Goal: Use online tool/utility: Utilize a website feature to perform a specific function

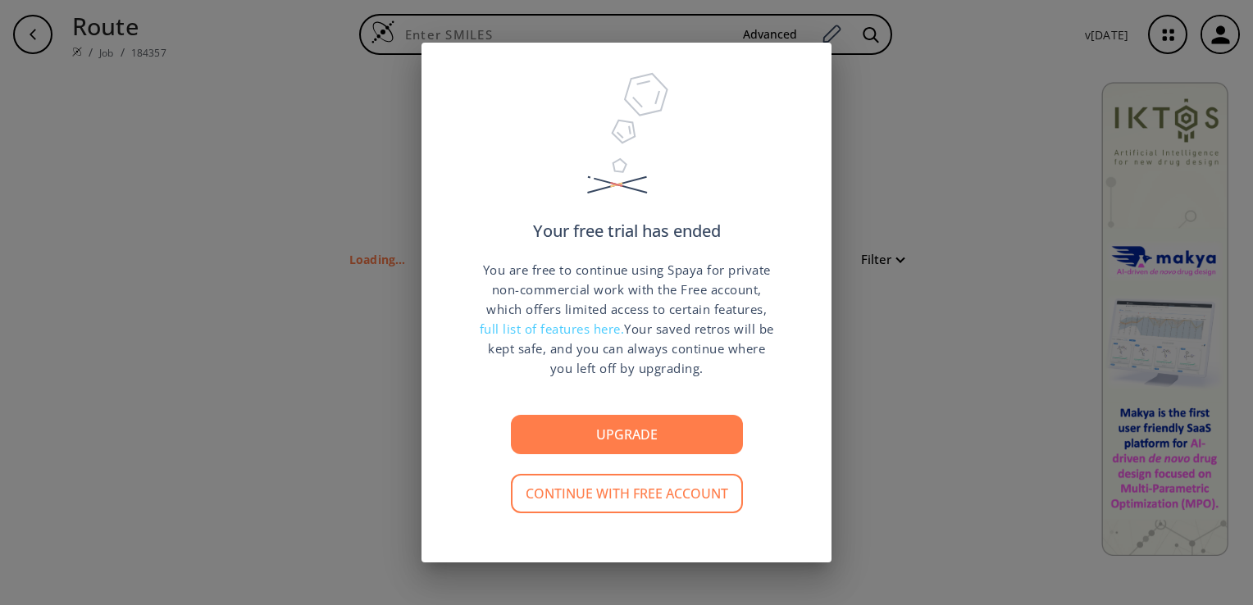
click at [653, 494] on button "Continue with free account" at bounding box center [627, 493] width 232 height 39
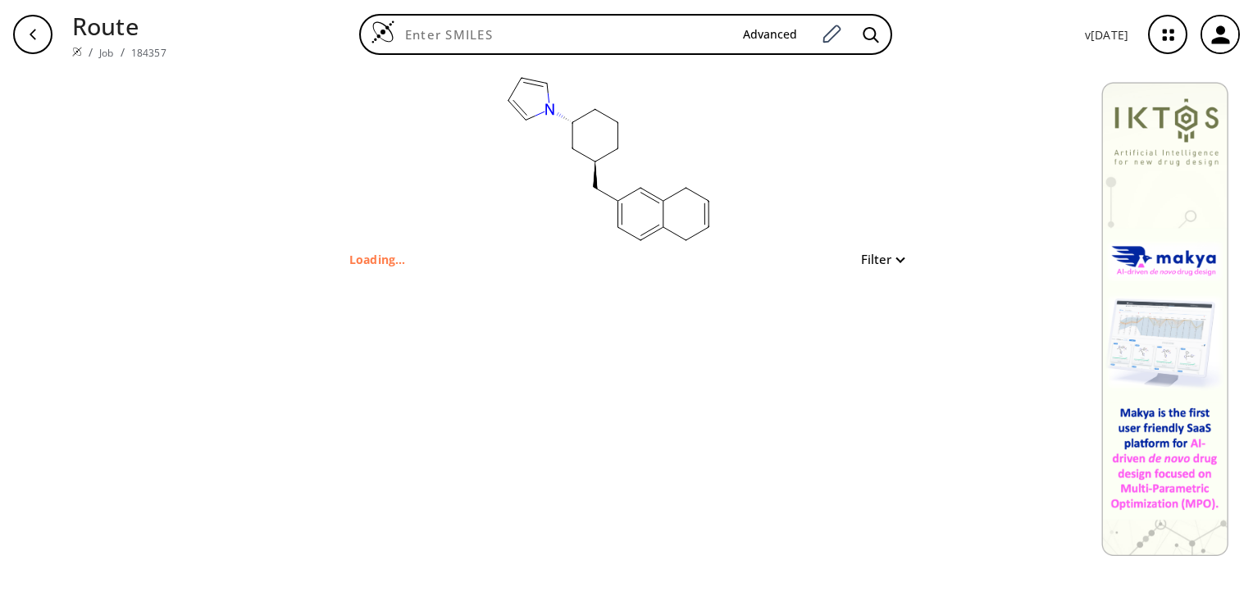
type input "C([C@H](CCC1)C[C@@H]1[n]1cccc1)c1cc(CC=CC2)c2cc1"
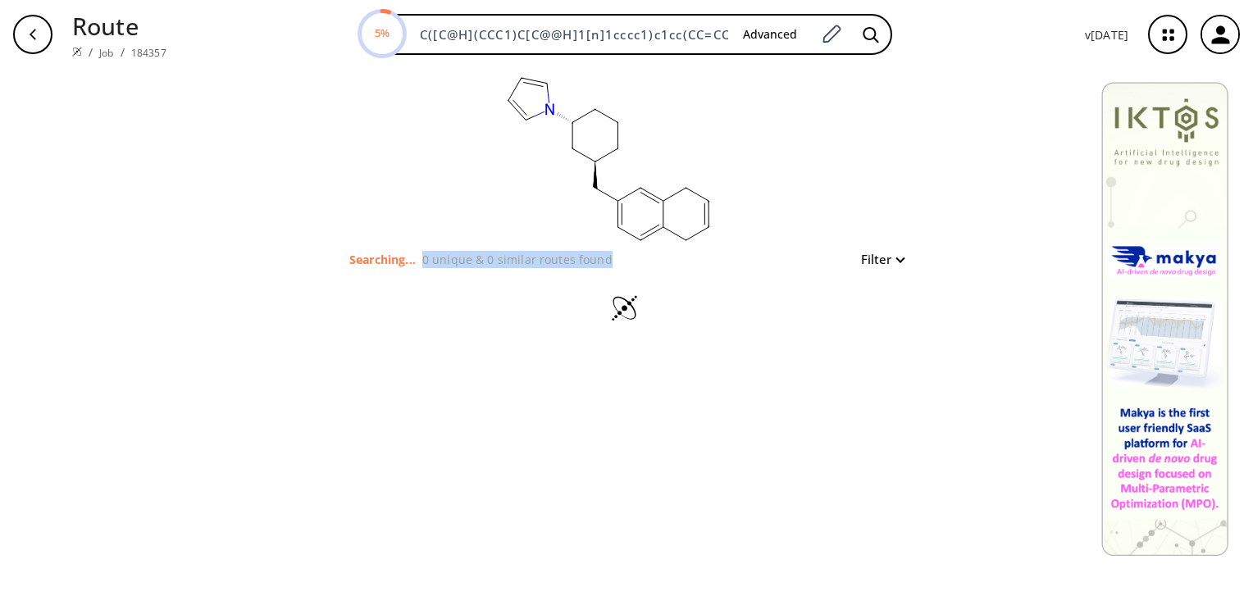
drag, startPoint x: 424, startPoint y: 258, endPoint x: 616, endPoint y: 254, distance: 191.9
click at [616, 254] on div "Searching... 0 unique & 0 similar routes found Filter" at bounding box center [626, 259] width 554 height 20
drag, startPoint x: 616, startPoint y: 254, endPoint x: 612, endPoint y: 262, distance: 8.4
click at [612, 262] on div "Searching... 0 unique & 0 similar routes found Filter" at bounding box center [626, 259] width 554 height 20
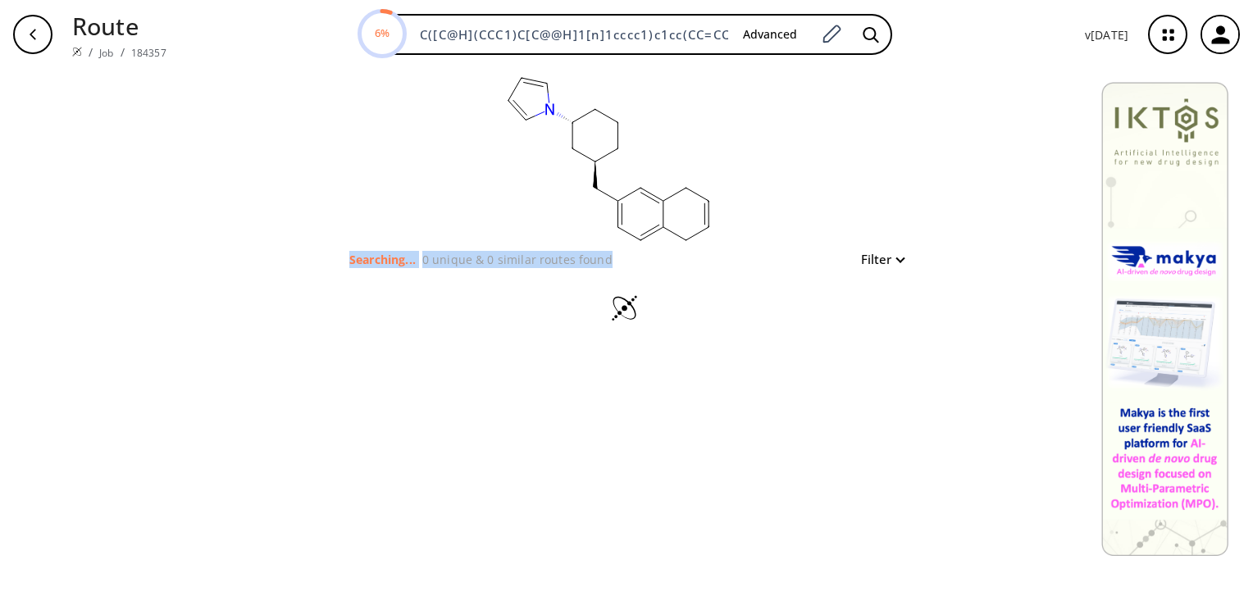
drag, startPoint x: 604, startPoint y: 258, endPoint x: 339, endPoint y: 256, distance: 264.1
click at [339, 256] on div "clear Searching... 0 unique & 0 similar routes found Filter" at bounding box center [626, 210] width 607 height 282
drag, startPoint x: 339, startPoint y: 256, endPoint x: 350, endPoint y: 258, distance: 10.9
click at [350, 258] on p "Searching..." at bounding box center [382, 259] width 66 height 17
drag, startPoint x: 350, startPoint y: 258, endPoint x: 602, endPoint y: 259, distance: 251.8
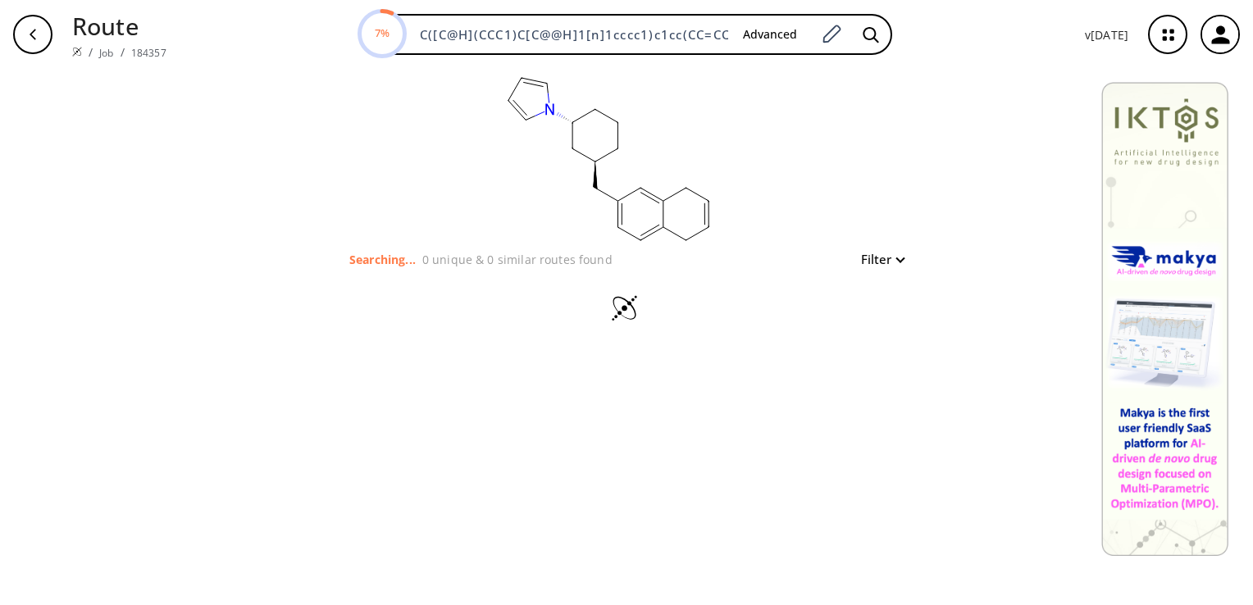
click at [602, 259] on div "Searching... 0 unique & 0 similar routes found" at bounding box center [480, 259] width 263 height 17
drag, startPoint x: 602, startPoint y: 259, endPoint x: 423, endPoint y: 257, distance: 178.8
click at [423, 257] on p "0 unique & 0 similar routes found" at bounding box center [517, 259] width 190 height 17
drag, startPoint x: 423, startPoint y: 257, endPoint x: 628, endPoint y: 256, distance: 205.0
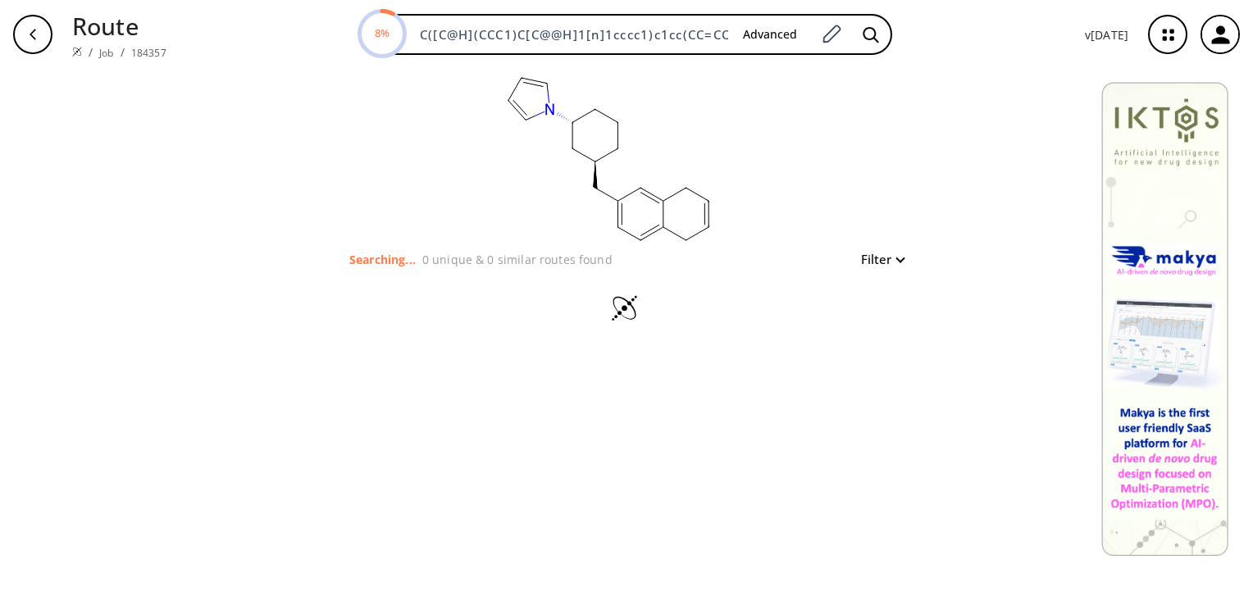
click at [628, 256] on div "Searching... 0 unique & 0 similar routes found Filter" at bounding box center [626, 259] width 554 height 20
drag, startPoint x: 426, startPoint y: 260, endPoint x: 608, endPoint y: 257, distance: 182.1
click at [608, 257] on div "Searching... 0 unique & 0 similar routes found Filter" at bounding box center [626, 259] width 554 height 20
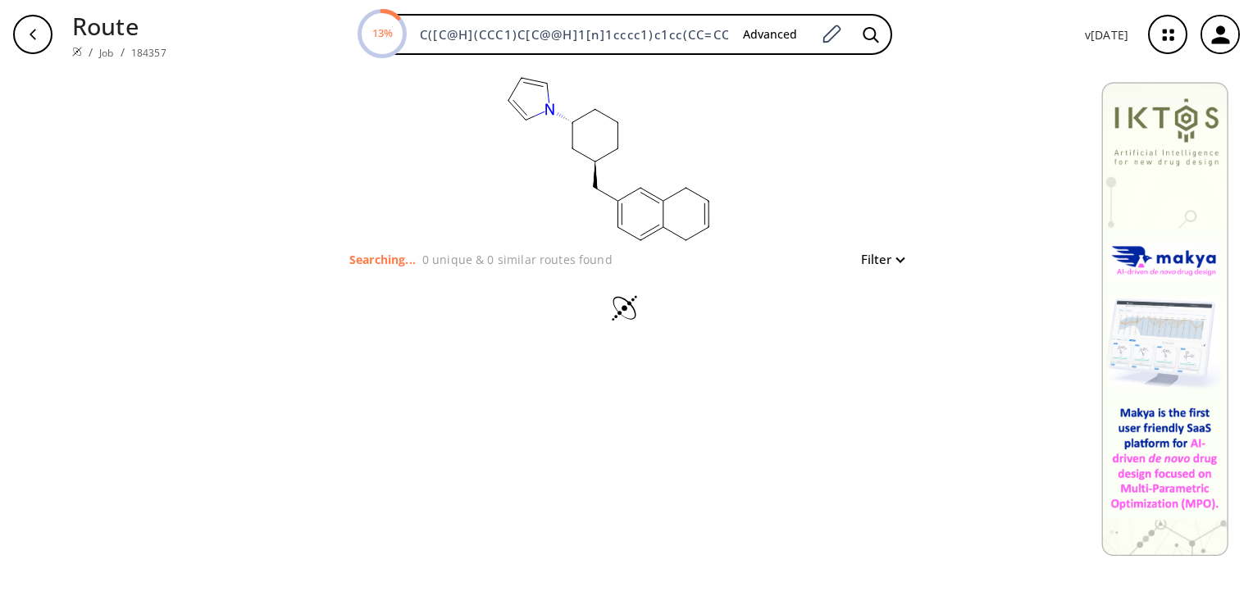
click at [897, 262] on button "Filter" at bounding box center [877, 259] width 52 height 12
click at [897, 262] on div at bounding box center [626, 302] width 1253 height 605
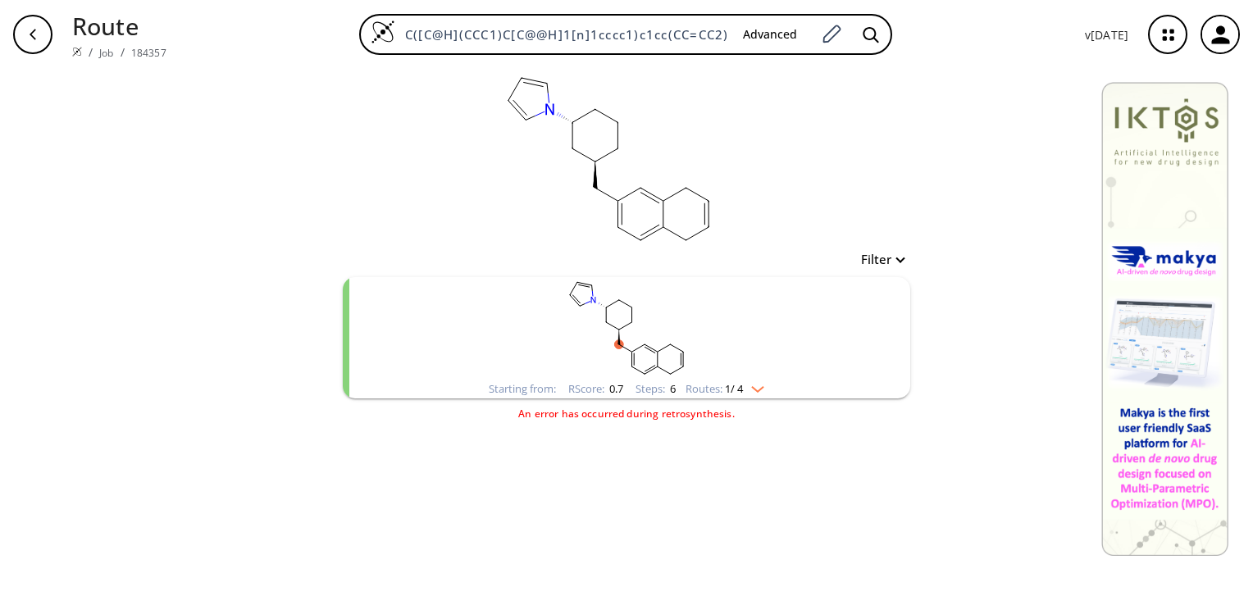
click at [768, 385] on div "Starting from: RScore : 0.7 Steps : 6 Routes: 1 / 4" at bounding box center [626, 389] width 300 height 19
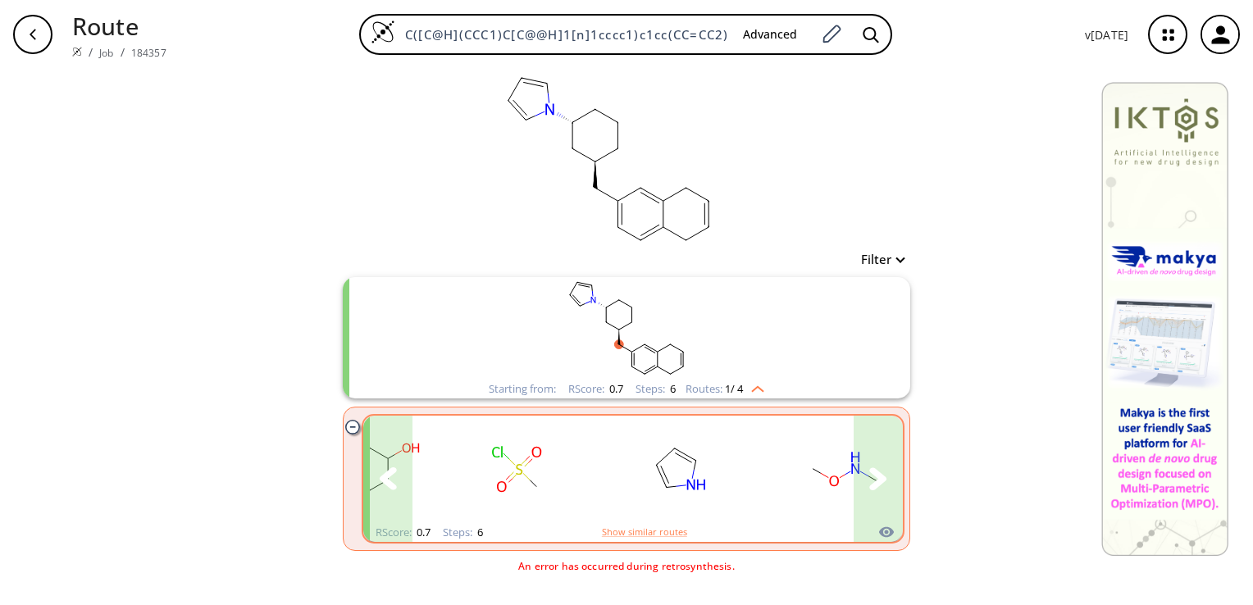
click at [877, 484] on icon "clusters" at bounding box center [877, 478] width 17 height 22
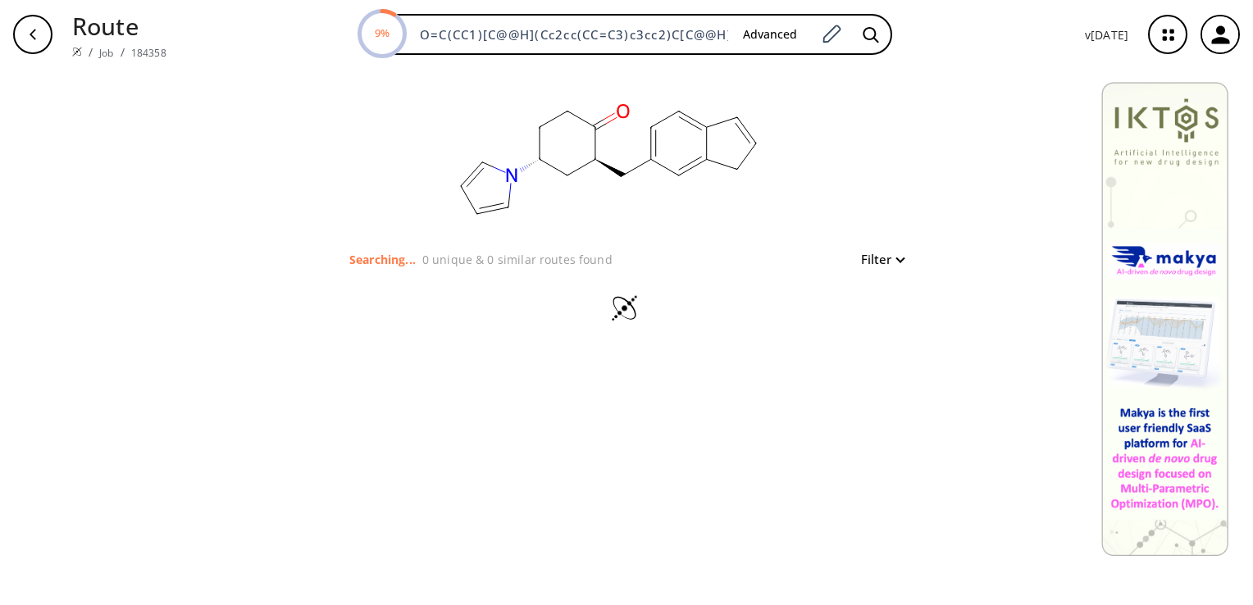
click at [512, 176] on ellipse at bounding box center [517, 171] width 18 height 18
